Goal: Task Accomplishment & Management: Manage account settings

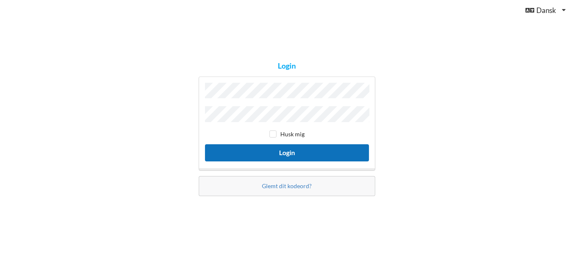
click at [295, 146] on button "Login" at bounding box center [287, 152] width 164 height 17
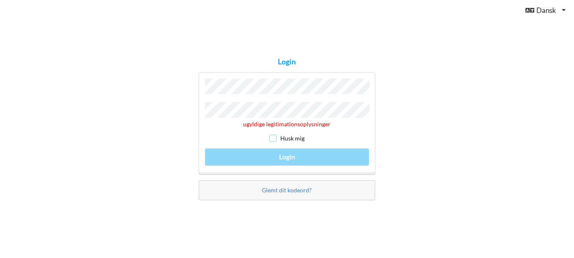
click at [275, 137] on input "checkbox" at bounding box center [272, 138] width 7 height 7
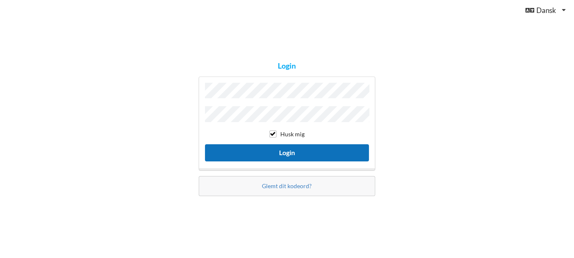
click at [288, 153] on button "Login" at bounding box center [287, 152] width 164 height 17
click at [293, 153] on button "Login" at bounding box center [287, 152] width 164 height 17
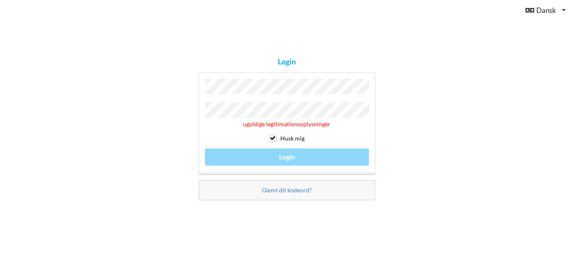
click at [274, 136] on input "checkbox" at bounding box center [272, 138] width 7 height 7
checkbox input "false"
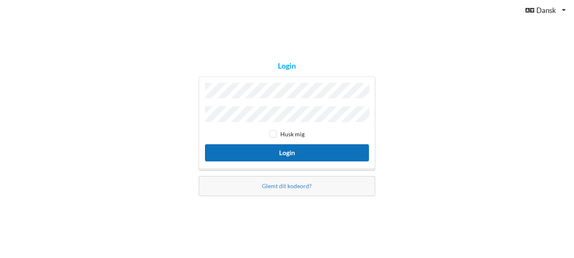
click at [291, 150] on button "Login" at bounding box center [287, 152] width 164 height 17
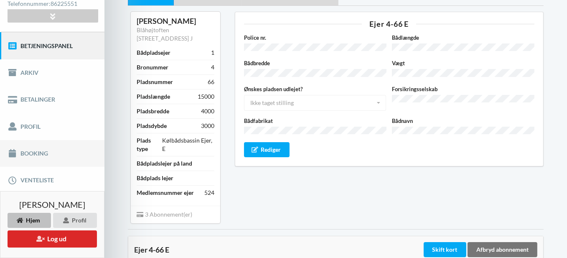
scroll to position [84, 0]
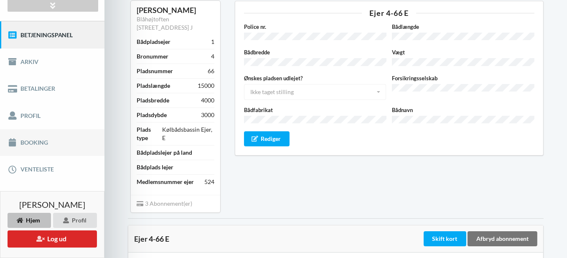
click at [37, 144] on link "Booking" at bounding box center [52, 142] width 105 height 27
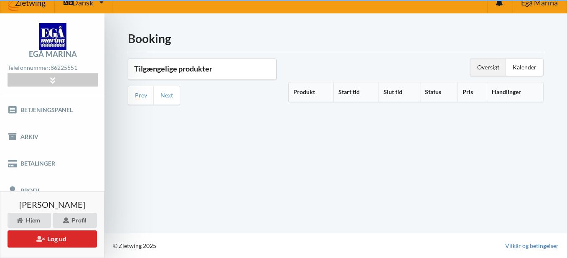
scroll to position [8, 0]
